Goal: Task Accomplishment & Management: Complete application form

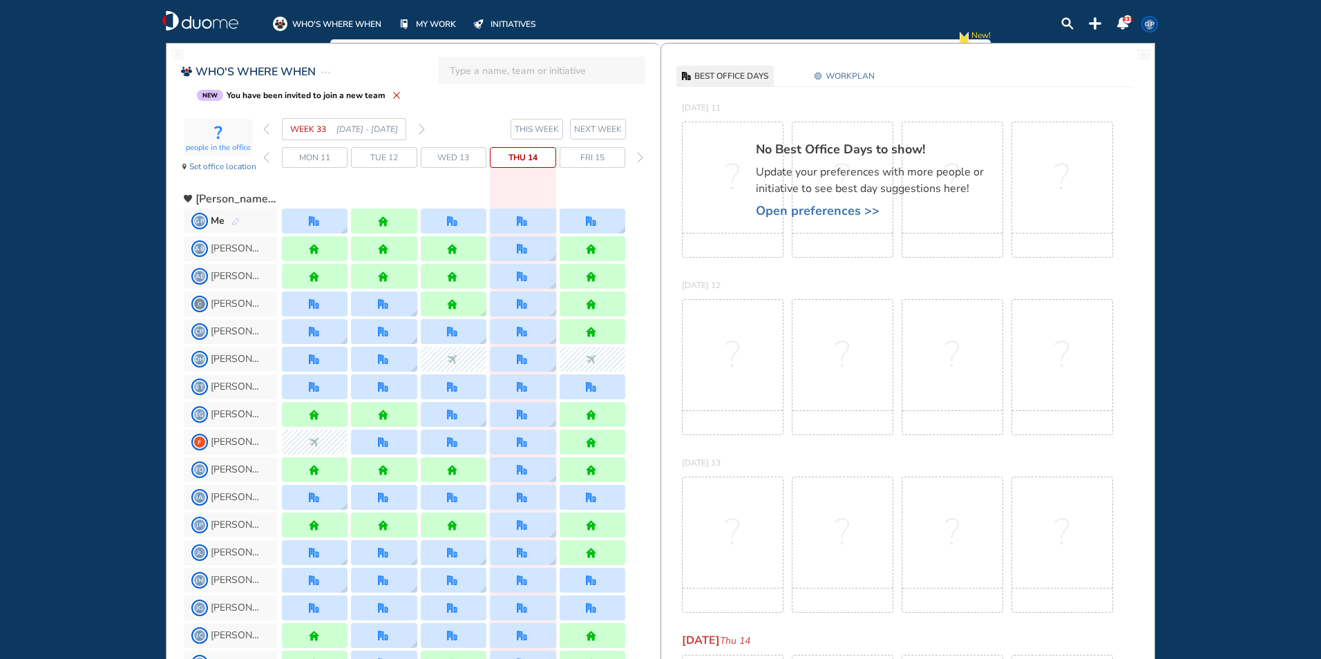
click at [640, 157] on img "forward day" at bounding box center [640, 157] width 6 height 11
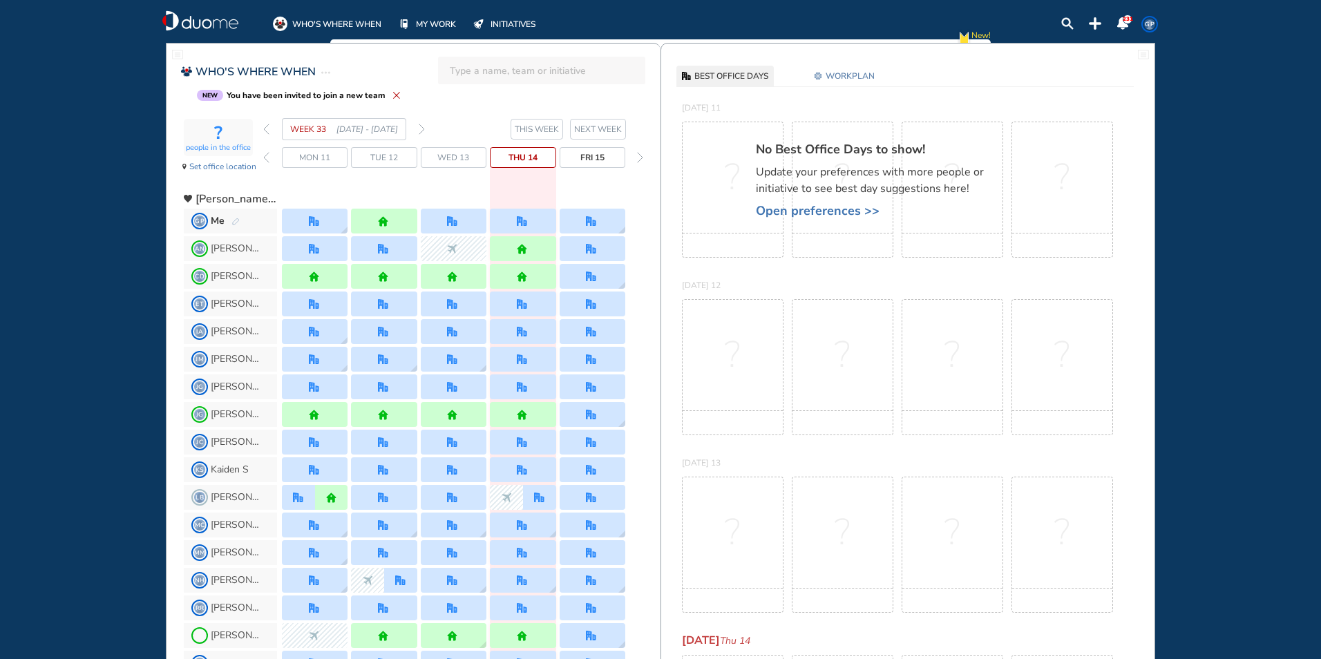
click at [640, 157] on img "forward day" at bounding box center [640, 157] width 6 height 11
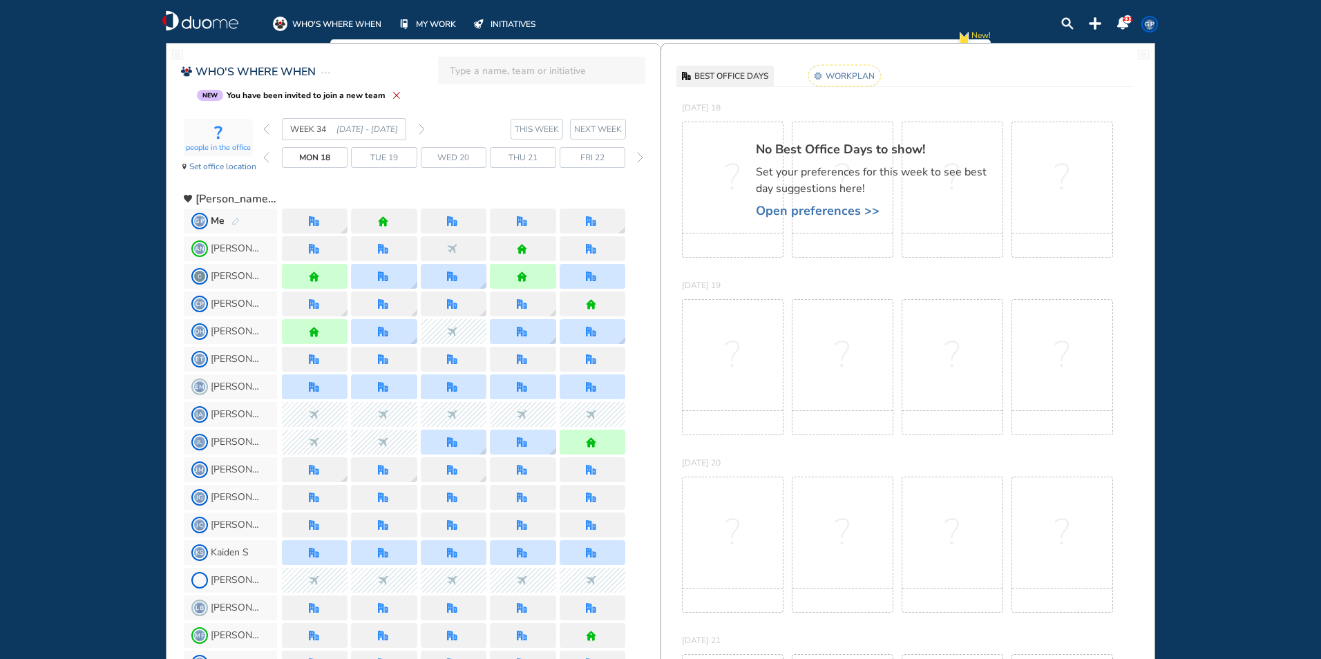
click at [381, 222] on img "home" at bounding box center [383, 221] width 10 height 10
click at [381, 158] on span "Tue 19" at bounding box center [384, 158] width 28 height 14
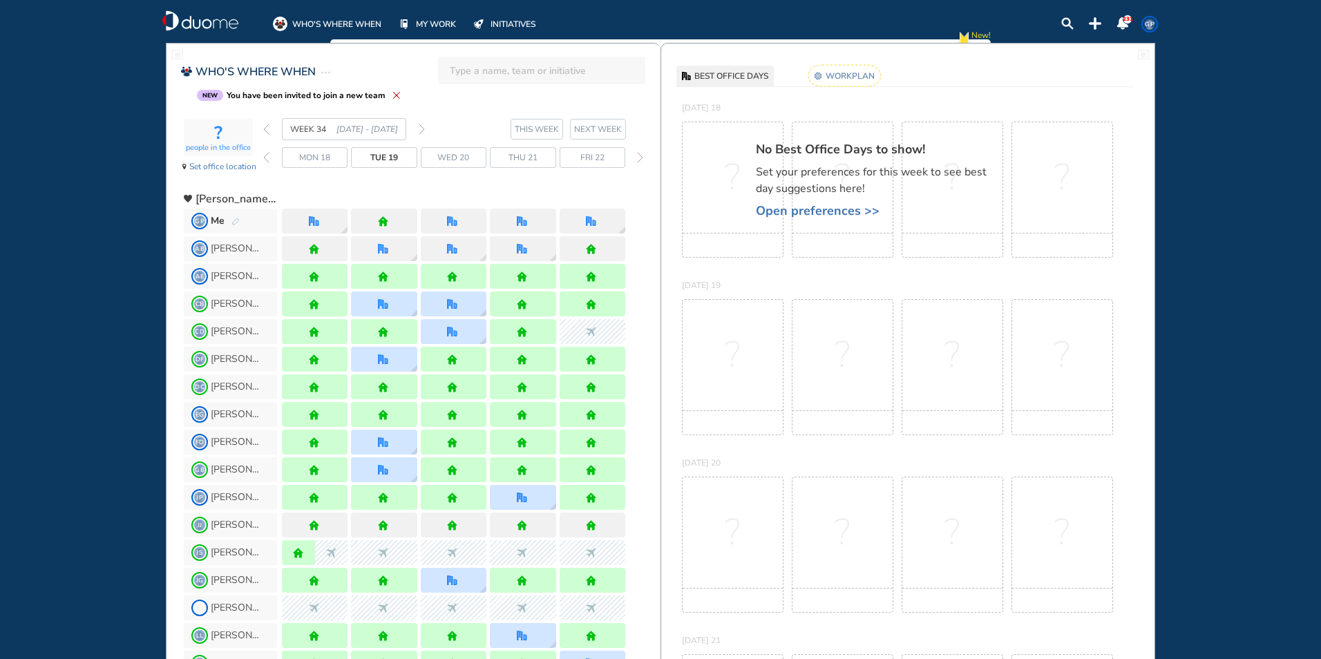
click at [395, 225] on div at bounding box center [384, 221] width 66 height 25
click at [220, 165] on span "Set office location" at bounding box center [222, 167] width 67 height 14
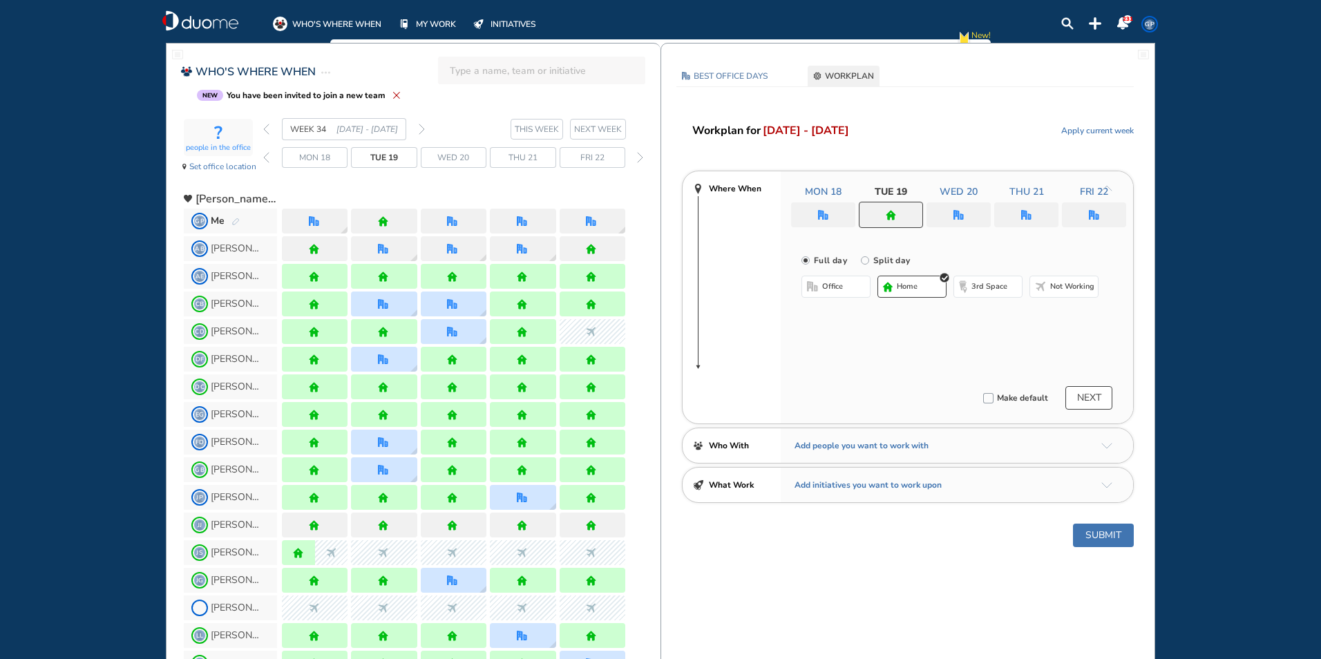
click at [834, 285] on span "office" at bounding box center [832, 286] width 21 height 11
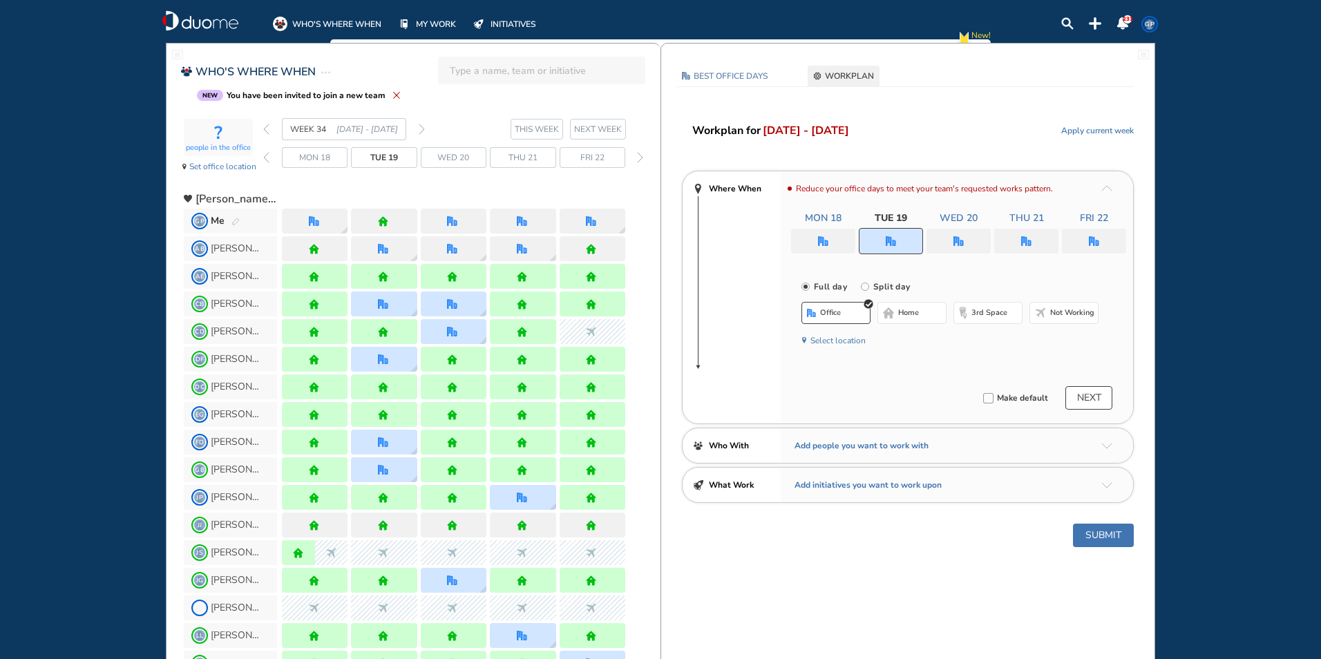
click at [1095, 399] on button "NEXT" at bounding box center [1088, 397] width 47 height 23
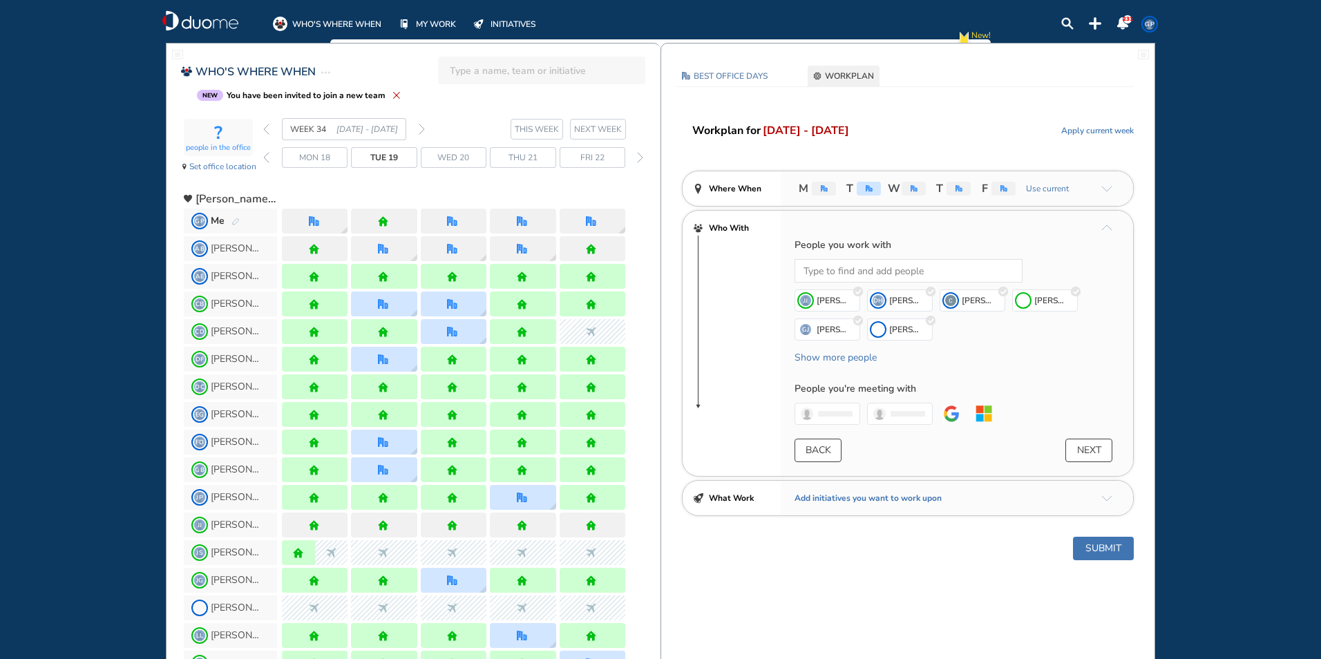
click at [1089, 446] on button "NEXT" at bounding box center [1088, 450] width 47 height 23
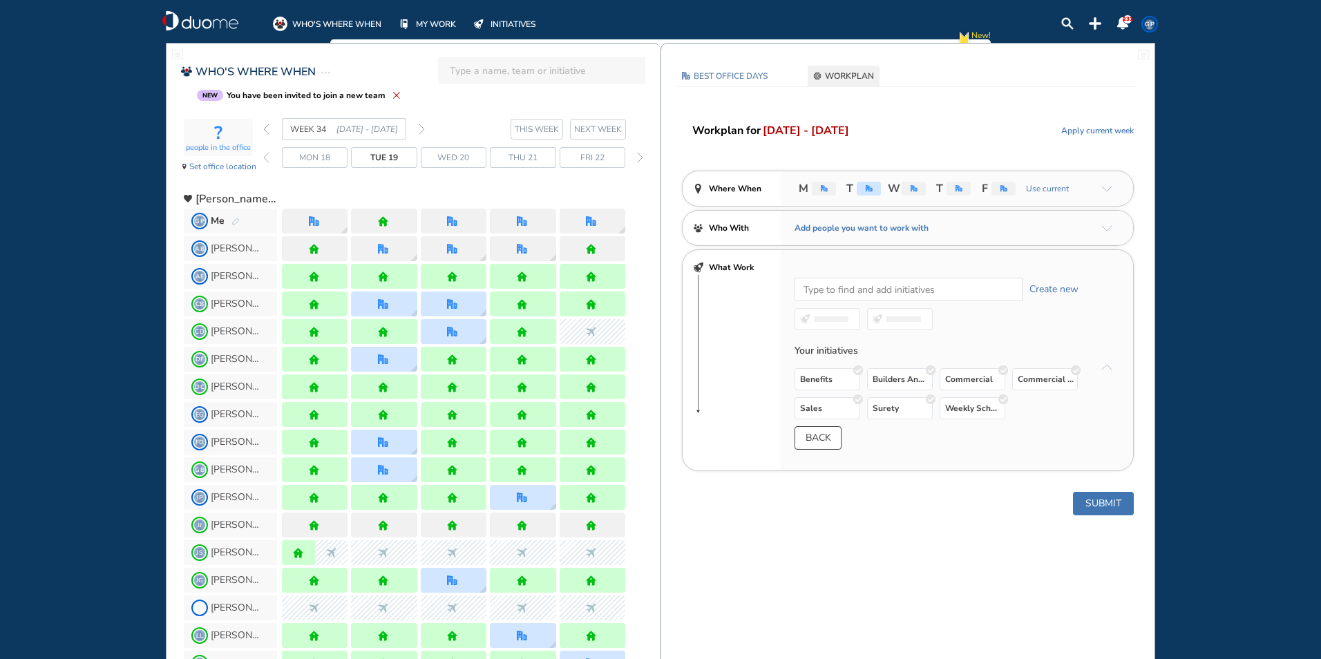
click at [1115, 502] on button "Submit" at bounding box center [1103, 503] width 61 height 23
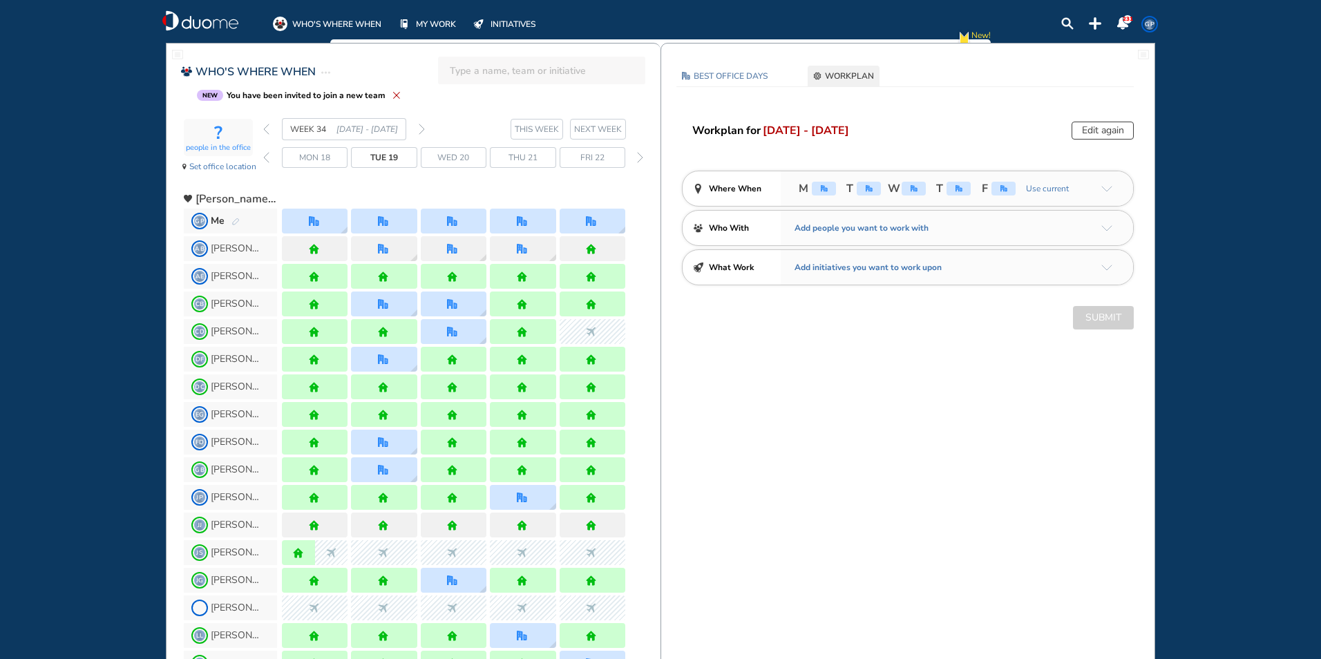
click at [640, 157] on img "forward day" at bounding box center [640, 157] width 6 height 11
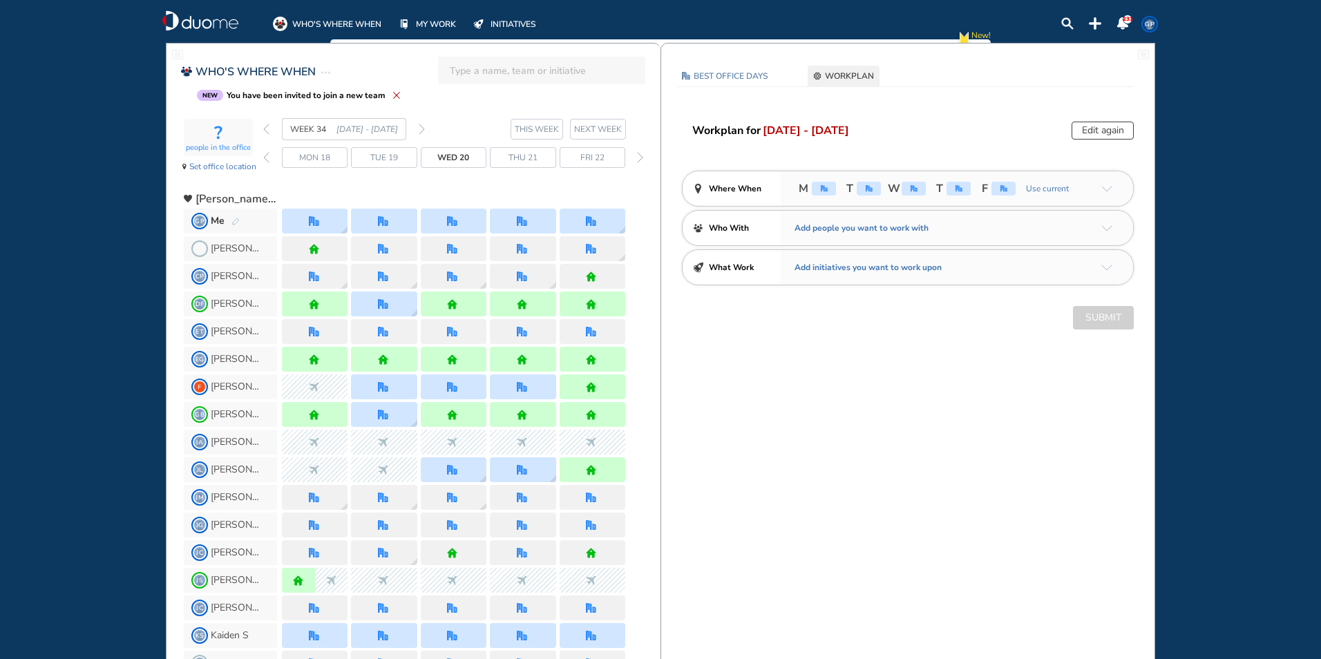
click at [640, 157] on img "forward day" at bounding box center [640, 157] width 6 height 11
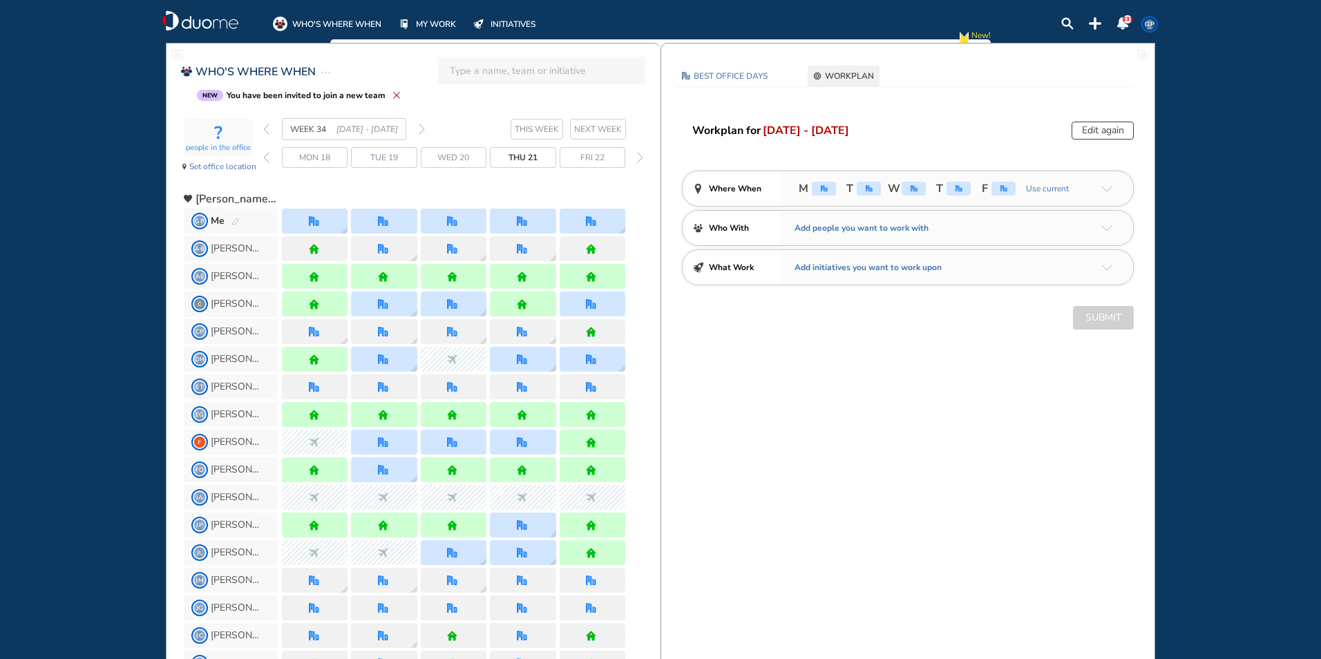
click at [640, 157] on img "forward day" at bounding box center [640, 157] width 6 height 11
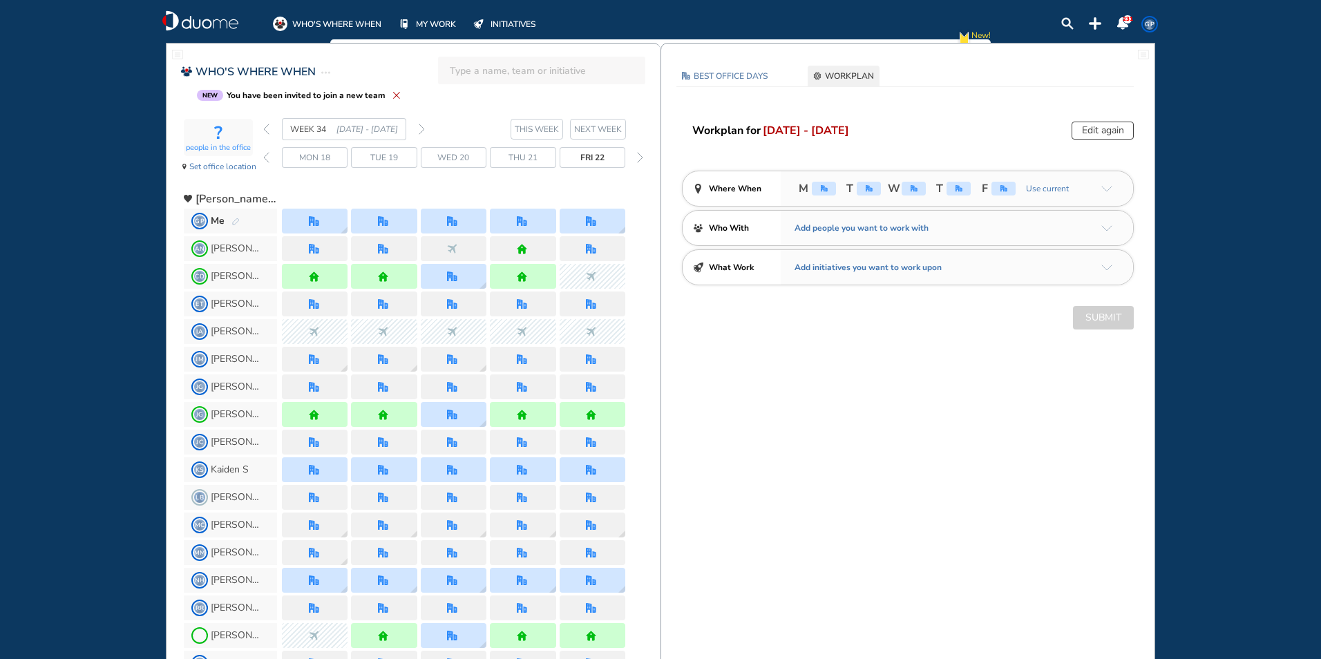
click at [640, 157] on img "forward day" at bounding box center [640, 157] width 6 height 11
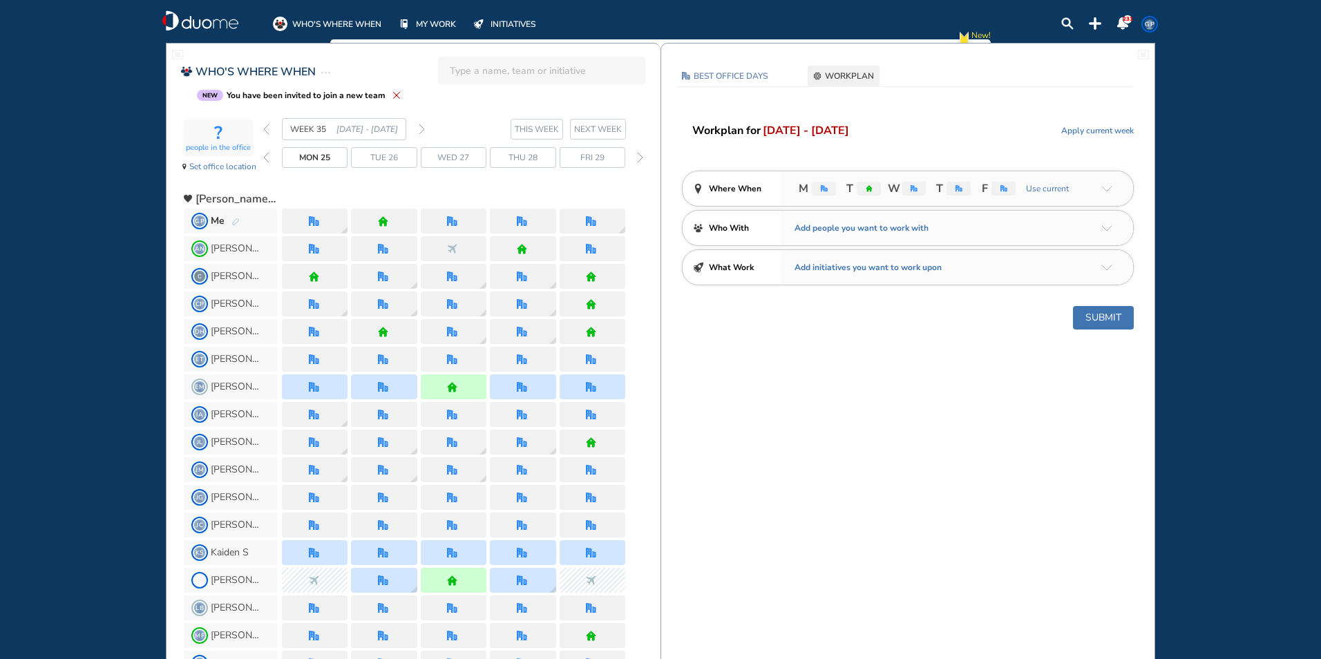
click at [389, 219] on div at bounding box center [384, 221] width 12 height 10
click at [226, 169] on span "Set office location" at bounding box center [222, 167] width 67 height 14
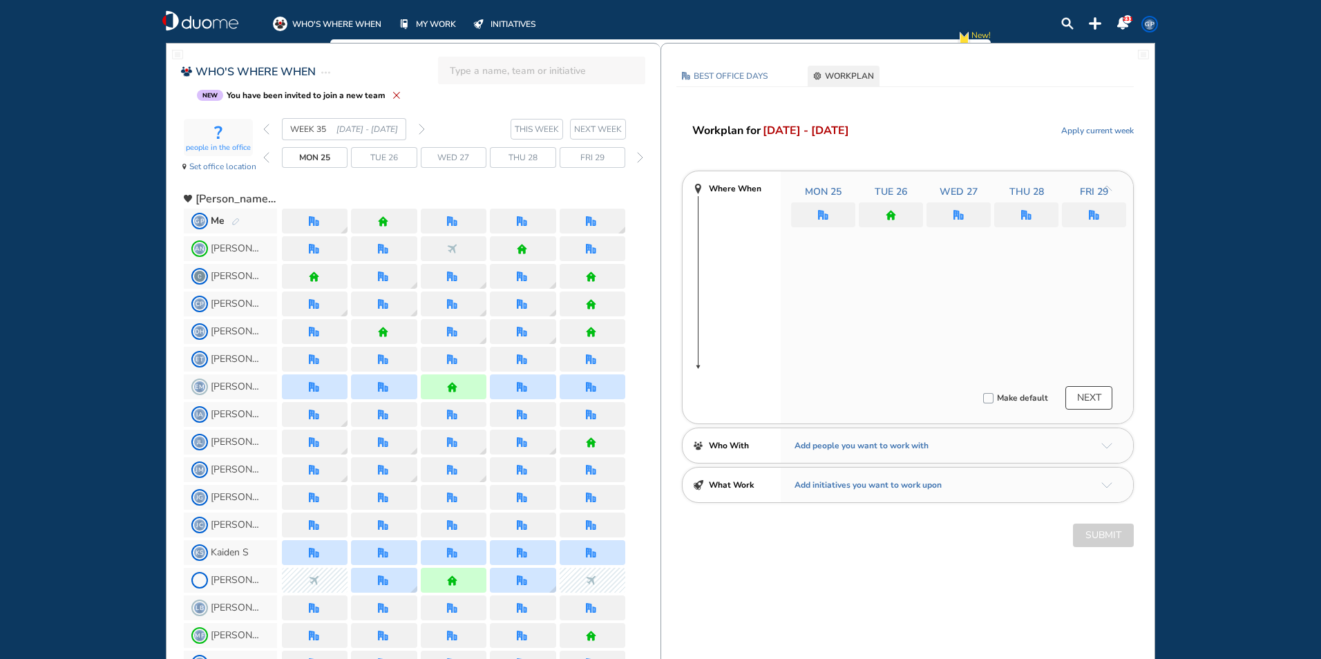
click at [908, 213] on div at bounding box center [891, 214] width 64 height 25
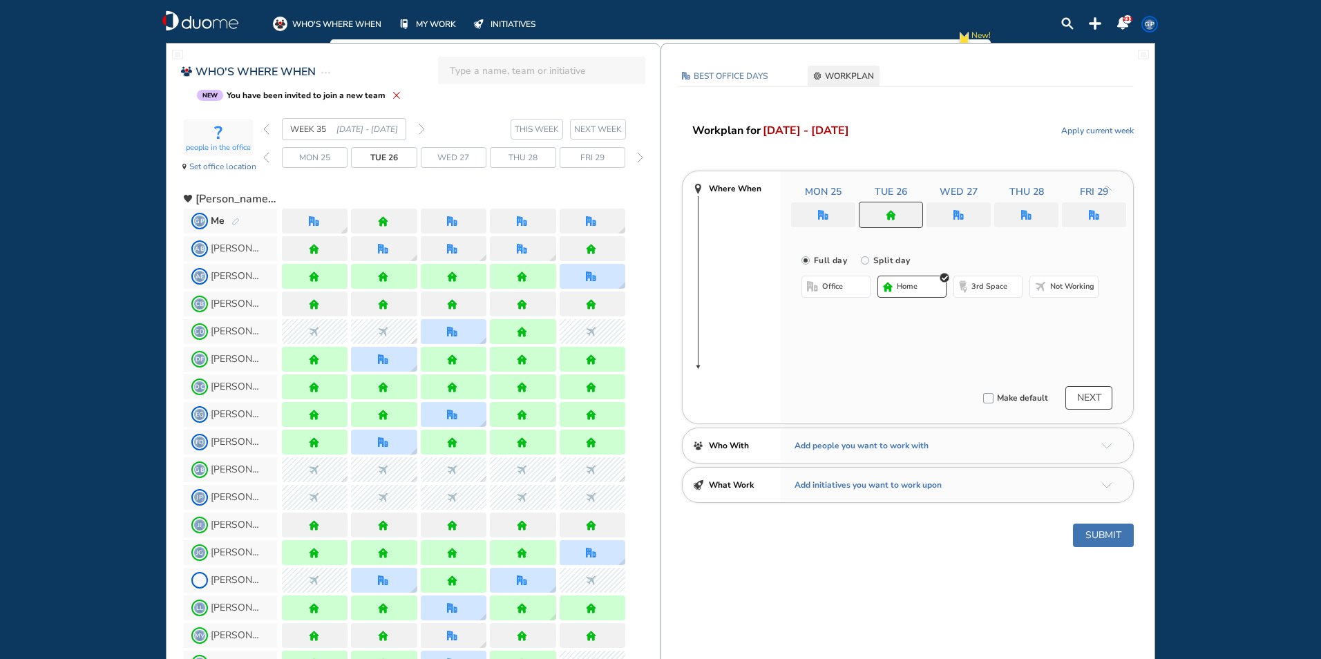
click at [834, 287] on span "office" at bounding box center [832, 286] width 21 height 11
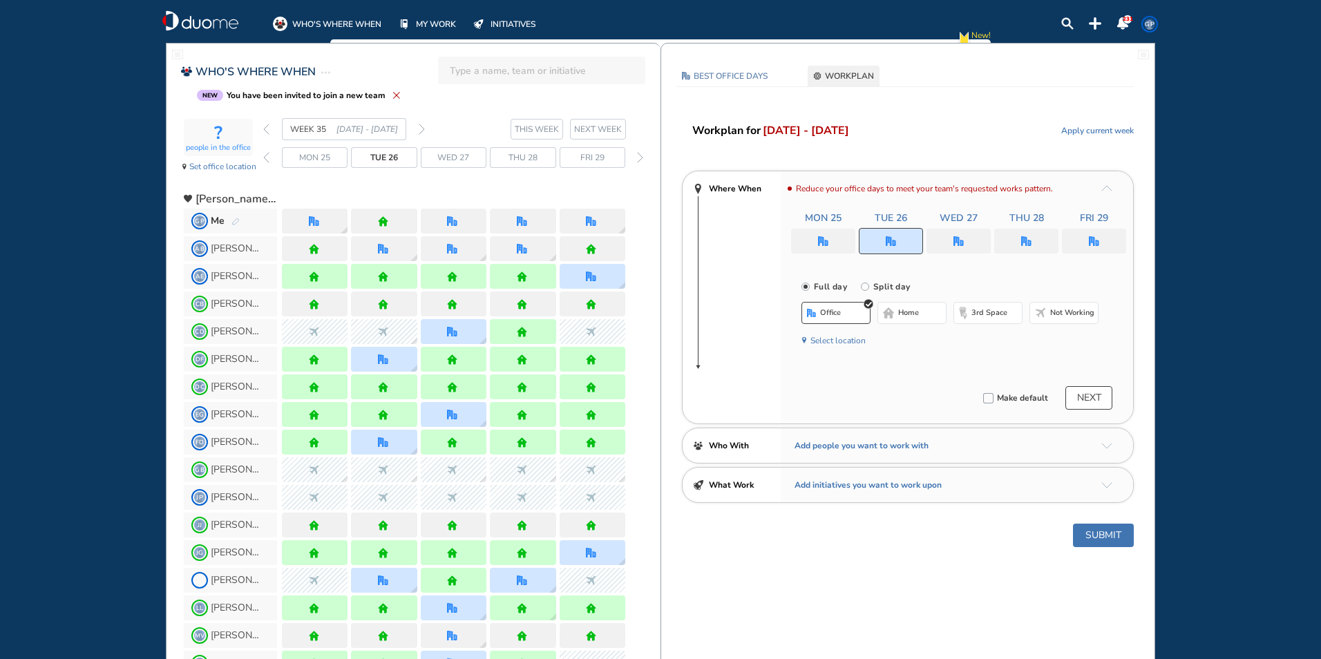
click at [1092, 399] on button "NEXT" at bounding box center [1088, 397] width 47 height 23
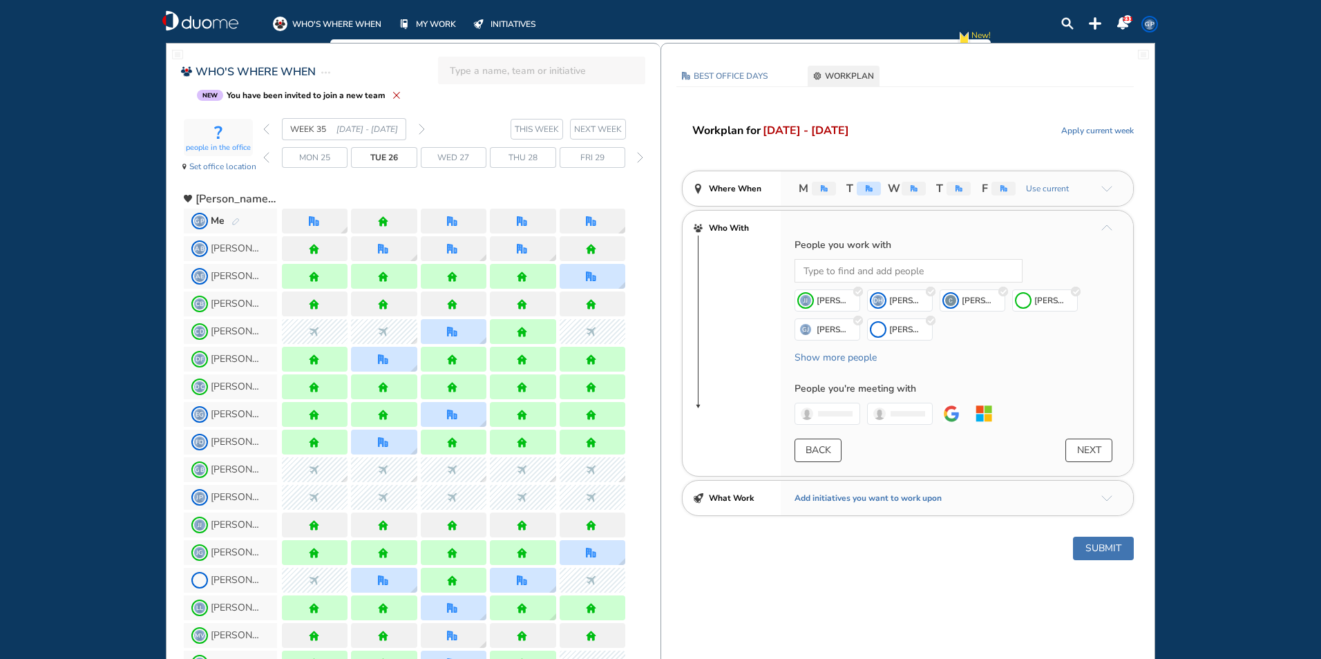
click at [1094, 450] on button "NEXT" at bounding box center [1088, 450] width 47 height 23
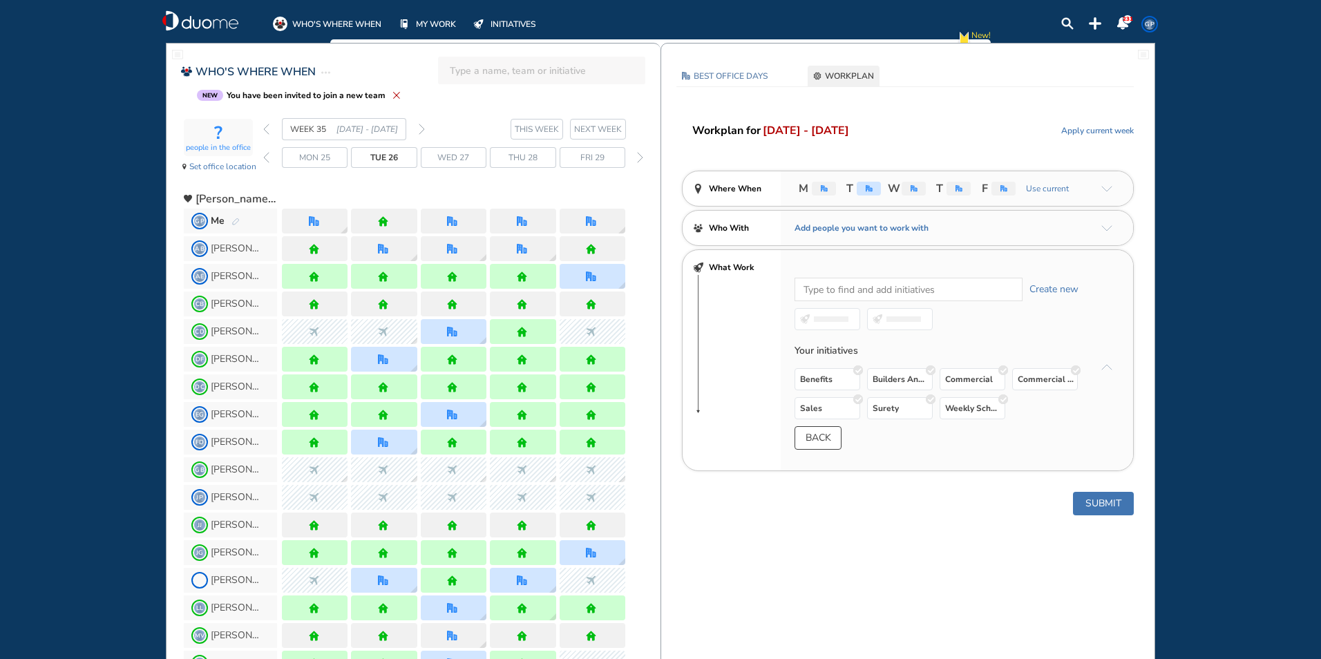
click at [1105, 500] on button "Submit" at bounding box center [1103, 503] width 61 height 23
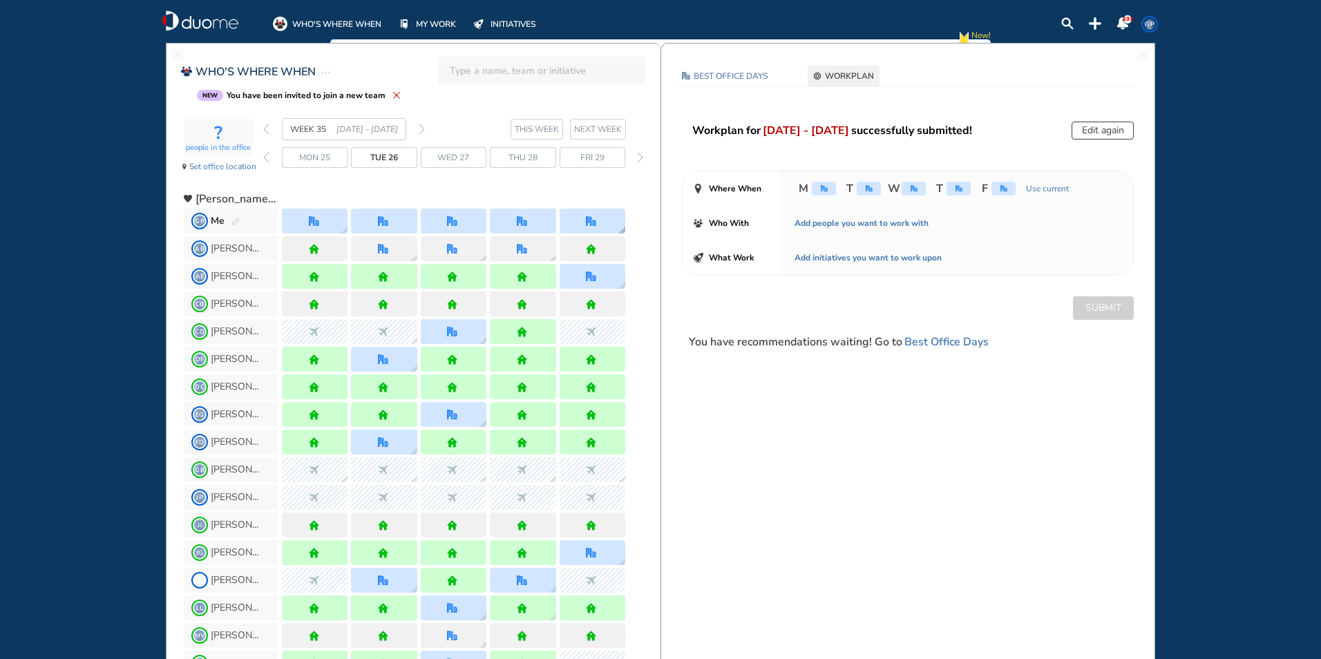
click at [592, 218] on img "office" at bounding box center [591, 221] width 10 height 10
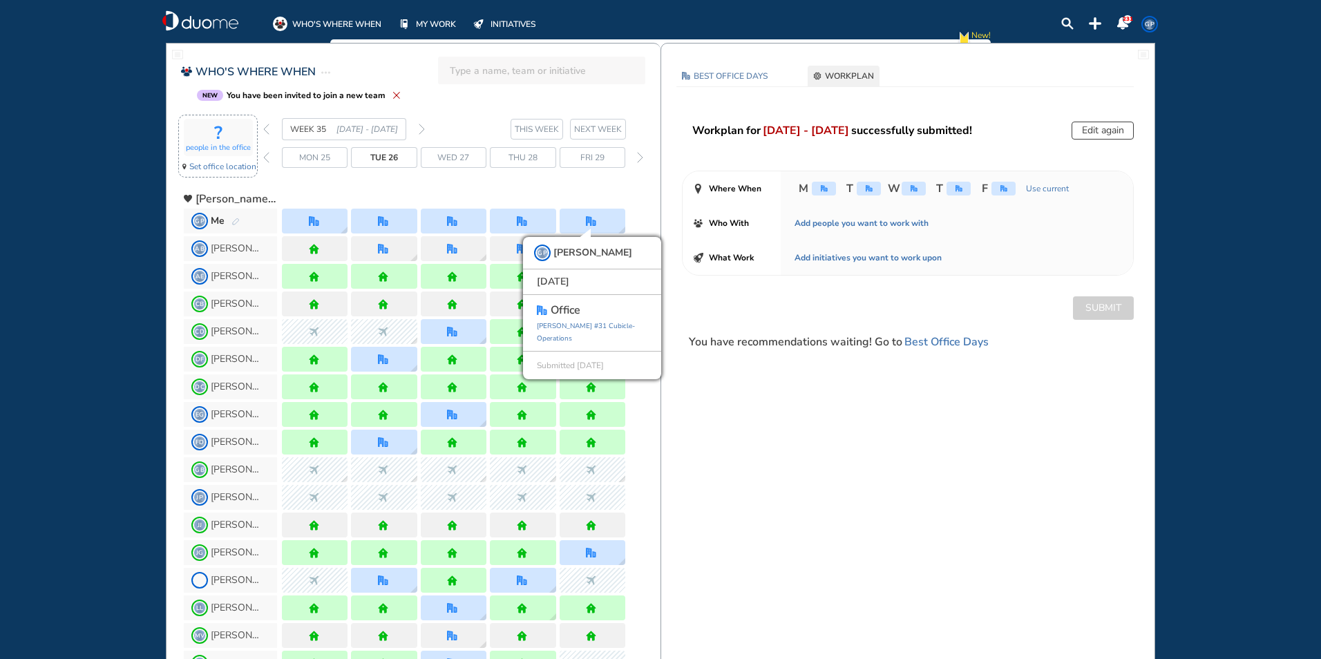
click at [230, 167] on span "Set office location" at bounding box center [222, 167] width 67 height 14
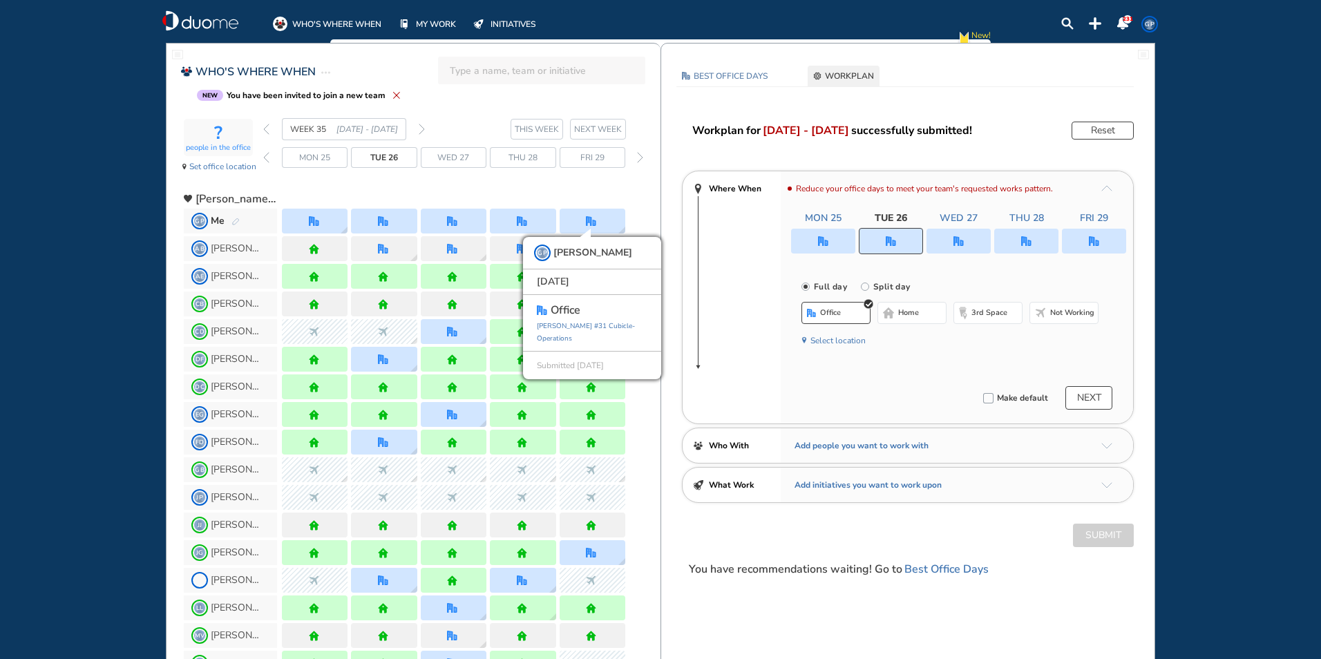
click at [1098, 237] on img "office" at bounding box center [1094, 241] width 10 height 10
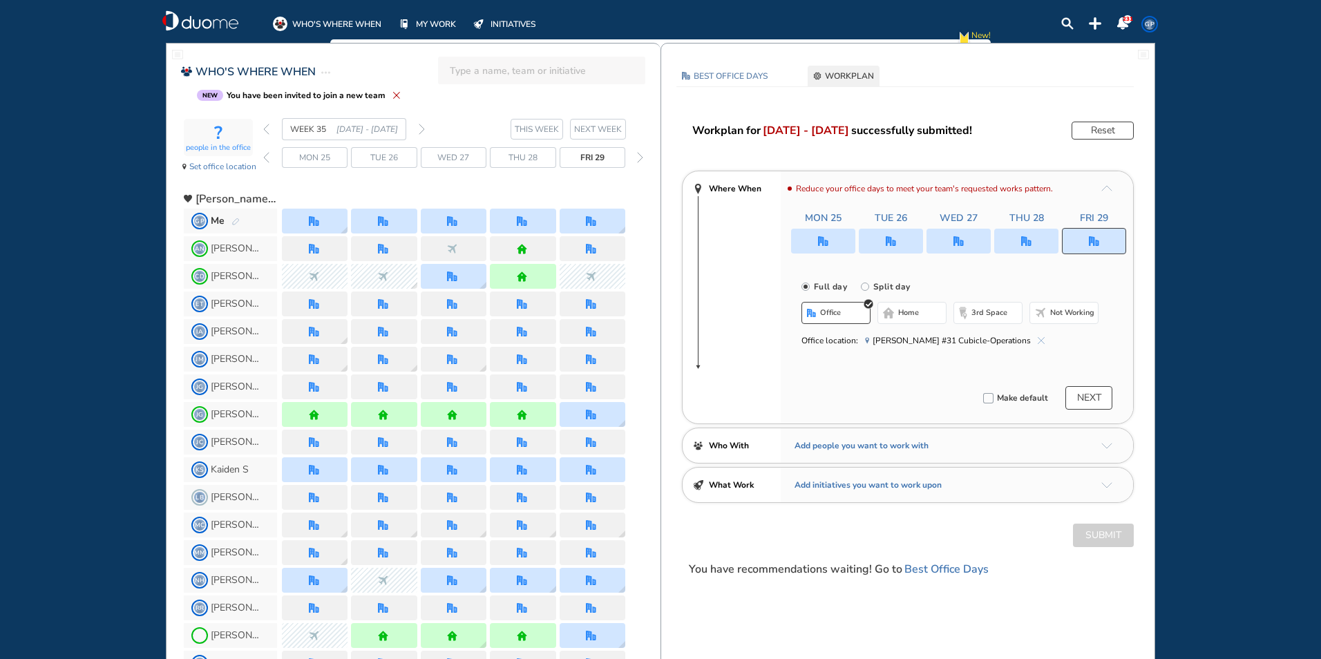
click at [865, 284] on input "Split day" at bounding box center [875, 295] width 28 height 28
radio input "true"
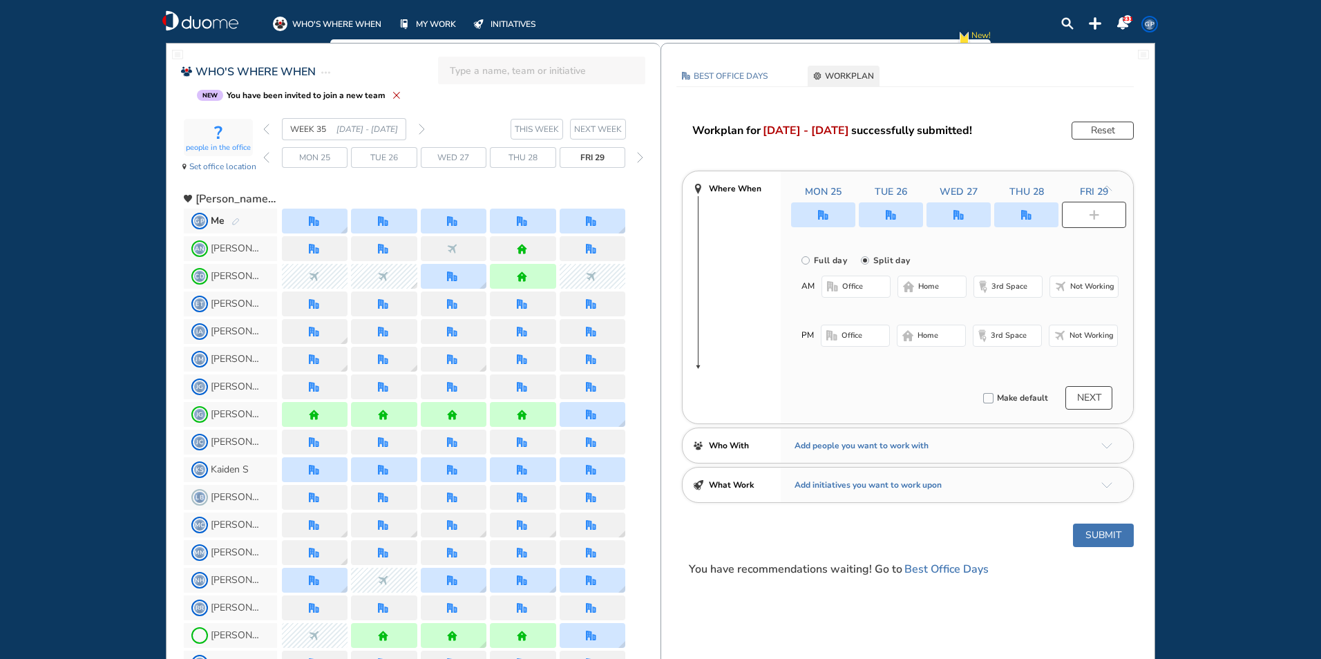
click at [866, 283] on button "office" at bounding box center [855, 287] width 69 height 22
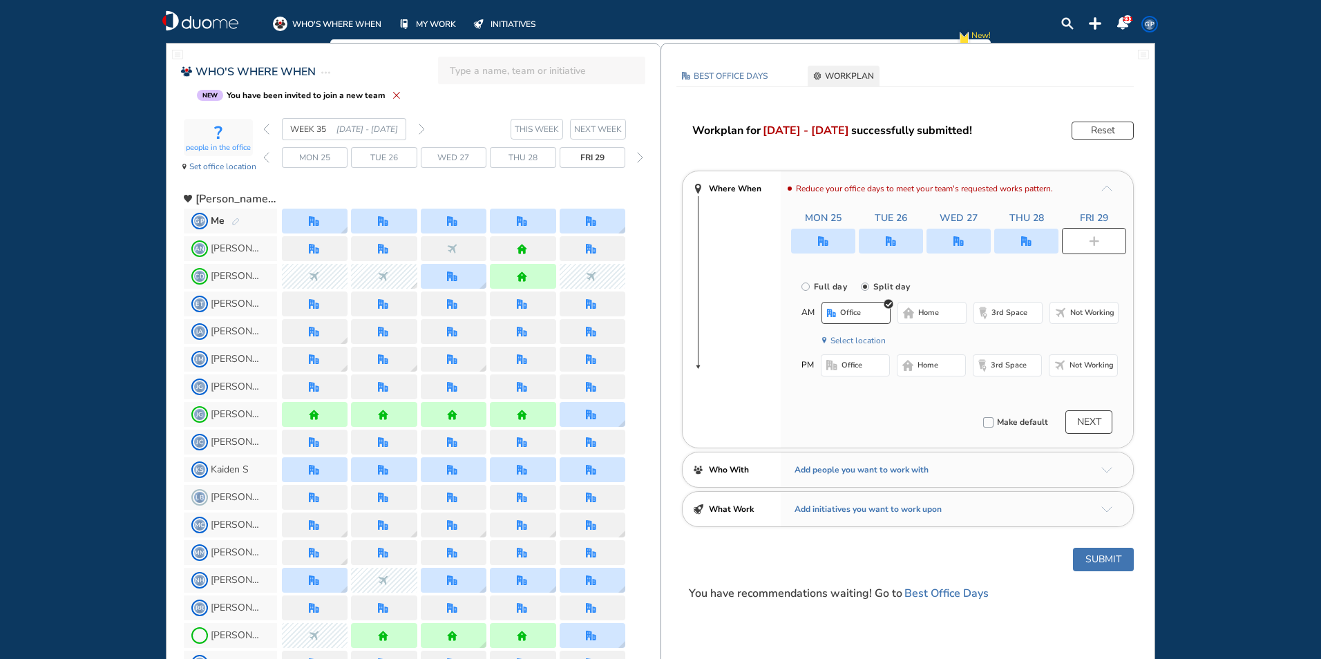
click at [1098, 363] on span "Not working" at bounding box center [1091, 365] width 44 height 11
click at [1087, 418] on button "NEXT" at bounding box center [1088, 421] width 47 height 23
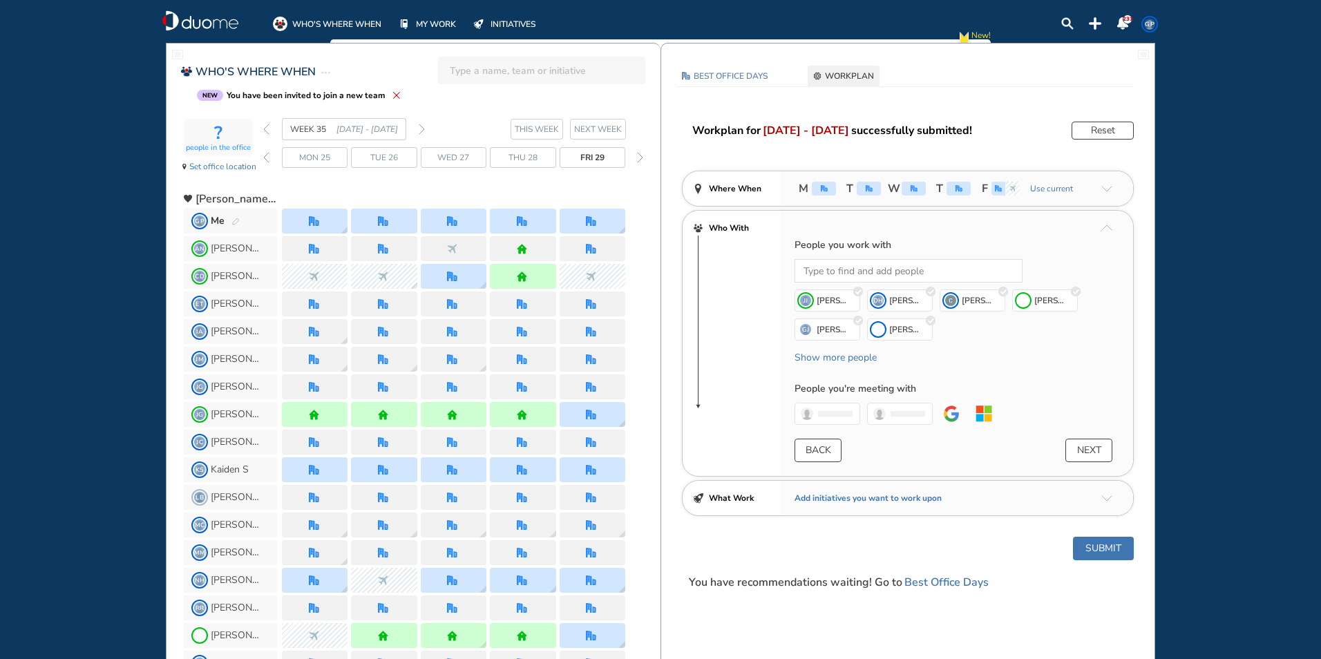
click at [1116, 545] on button "Submit" at bounding box center [1103, 548] width 61 height 23
